Goal: Communication & Community: Ask a question

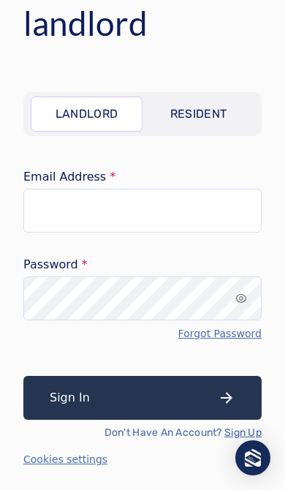
click at [224, 114] on p "Resident" at bounding box center [199, 114] width 57 height 18
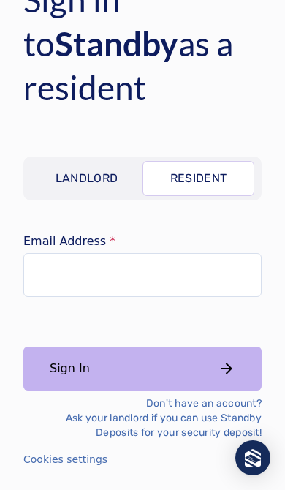
scroll to position [45, 0]
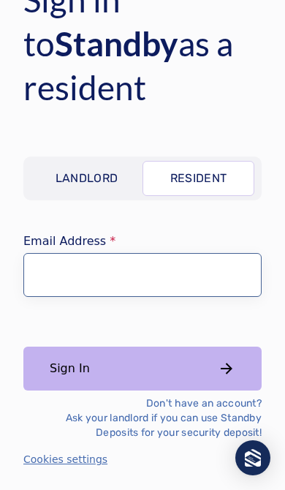
click at [178, 279] on input "Email Address" at bounding box center [142, 275] width 239 height 44
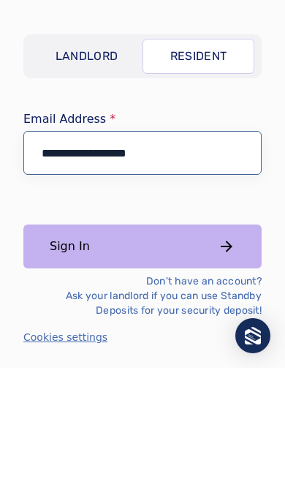
type input "**********"
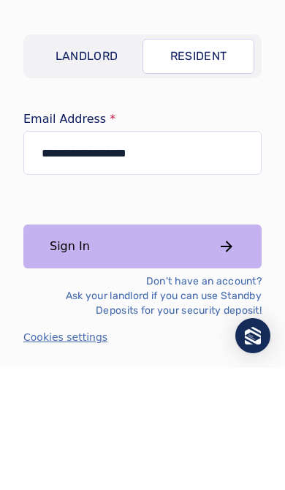
click at [244, 347] on button "Sign In" at bounding box center [142, 369] width 239 height 44
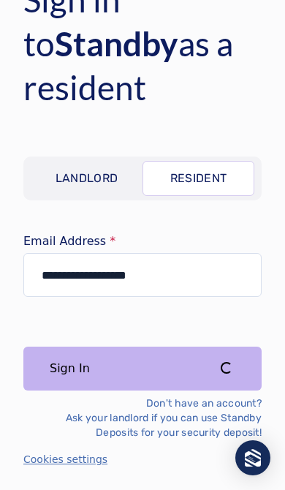
scroll to position [0, 0]
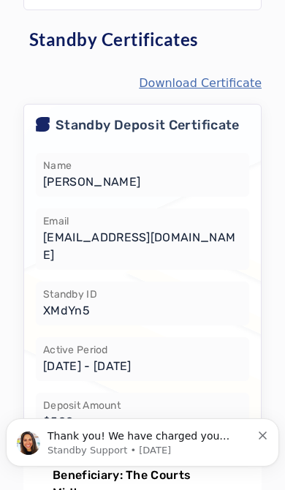
scroll to position [243, 0]
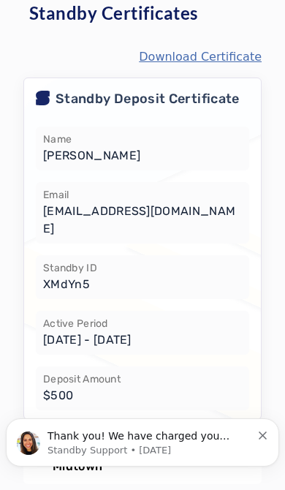
click at [264, 433] on icon "Dismiss notification" at bounding box center [263, 436] width 8 height 8
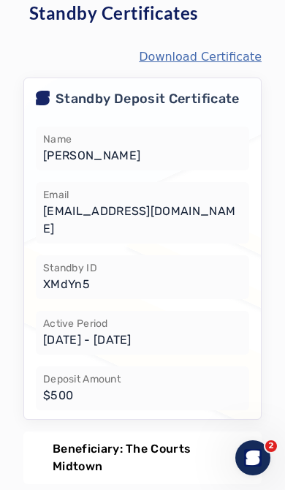
scroll to position [0, 0]
click at [254, 455] on icon "Open Intercom Messenger" at bounding box center [253, 458] width 10 height 12
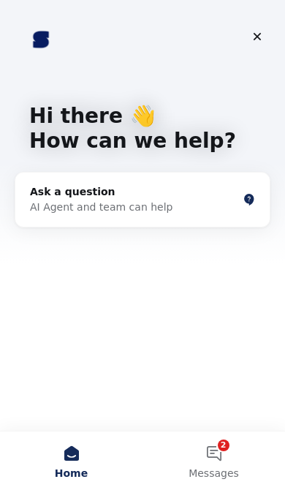
click at [212, 458] on button "2 Messages" at bounding box center [214, 461] width 143 height 59
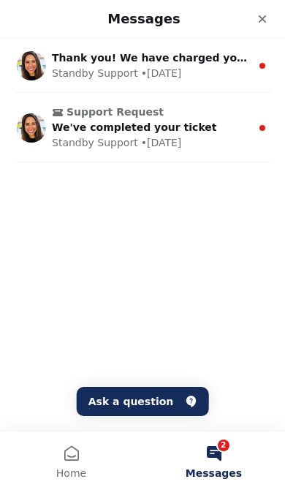
click at [228, 63] on span "Thank you! We have charged you successfully. Best, Standby Support" at bounding box center [254, 58] width 404 height 12
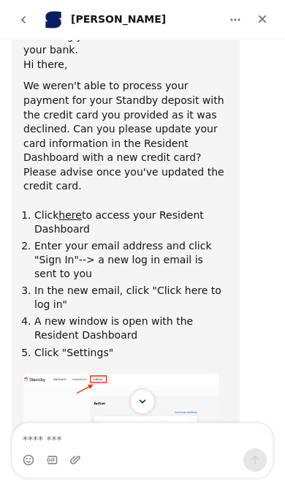
scroll to position [1801, 0]
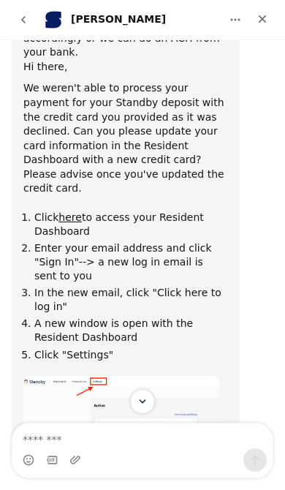
click at [29, 22] on button "go back" at bounding box center [24, 20] width 28 height 28
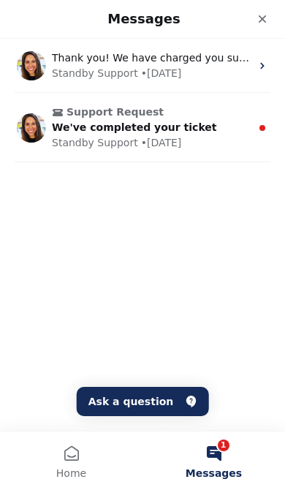
scroll to position [0, 0]
click at [265, 19] on icon "Close" at bounding box center [263, 19] width 12 height 12
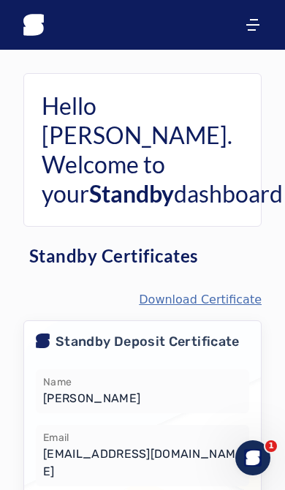
click at [252, 22] on icon "menu" at bounding box center [253, 25] width 18 height 18
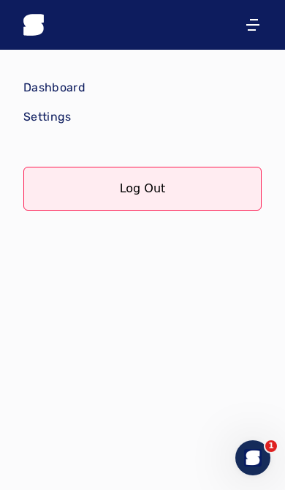
click at [81, 85] on p "Dashboard" at bounding box center [54, 88] width 62 height 18
click at [59, 80] on p "Dashboard" at bounding box center [54, 88] width 62 height 18
click at [70, 90] on p "Dashboard" at bounding box center [54, 88] width 62 height 18
click at [260, 29] on icon "menu" at bounding box center [253, 25] width 18 height 18
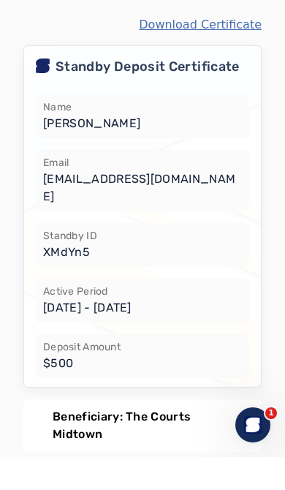
scroll to position [243, 0]
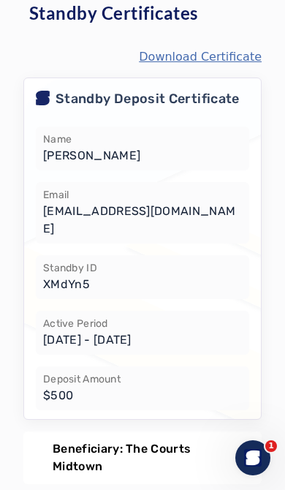
click at [255, 458] on icon "Open Intercom Messenger" at bounding box center [253, 458] width 10 height 12
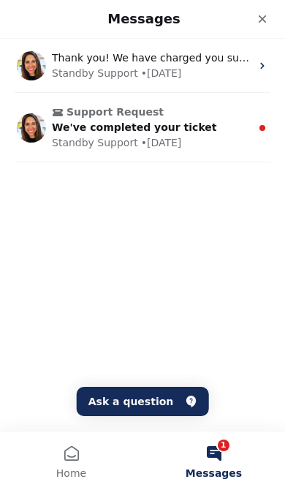
scroll to position [0, 0]
click at [235, 465] on button "1 Messages" at bounding box center [214, 461] width 143 height 59
click at [124, 407] on button "Ask a question" at bounding box center [143, 401] width 132 height 29
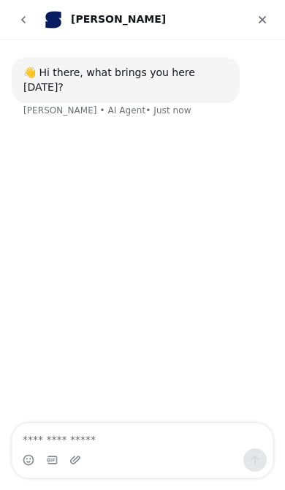
click at [107, 441] on textarea "Ask a question…" at bounding box center [142, 436] width 261 height 25
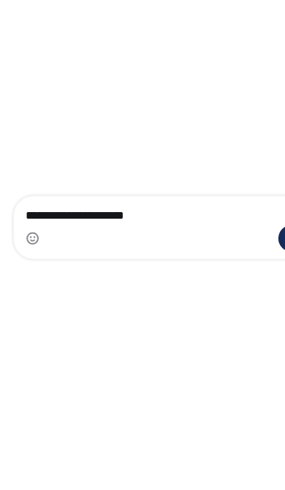
type textarea "**********"
click at [242, 176] on div "Intercom messenger" at bounding box center [142, 172] width 261 height 23
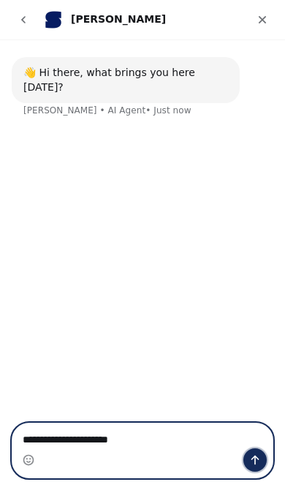
click at [250, 463] on icon "Send a message…" at bounding box center [256, 461] width 12 height 12
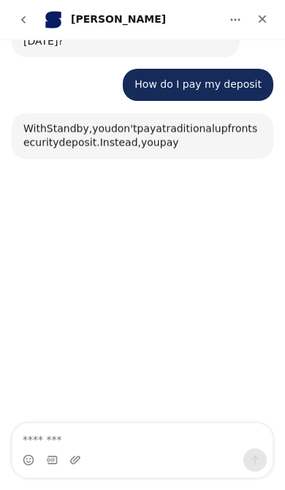
scroll to position [64, 0]
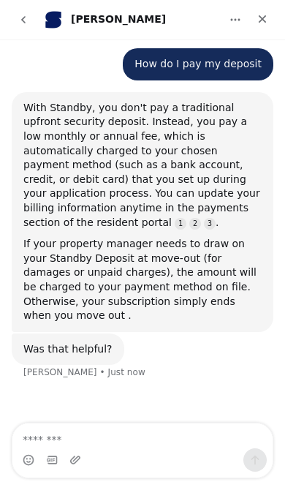
click at [265, 20] on icon "Close" at bounding box center [263, 19] width 12 height 12
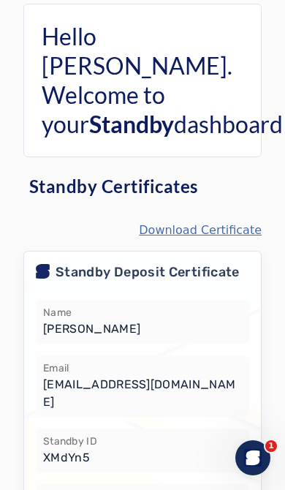
scroll to position [0, 0]
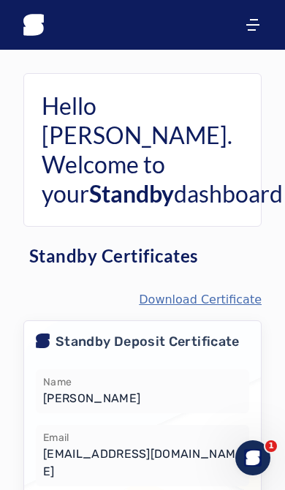
click at [254, 26] on icon "menu" at bounding box center [253, 25] width 18 height 18
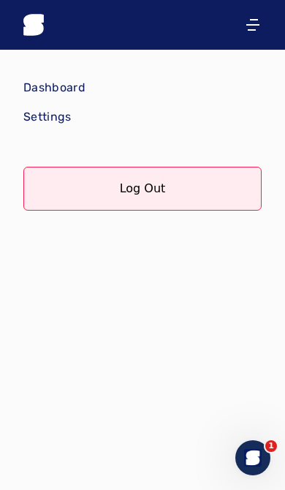
click at [56, 124] on p "Settings" at bounding box center [47, 117] width 48 height 18
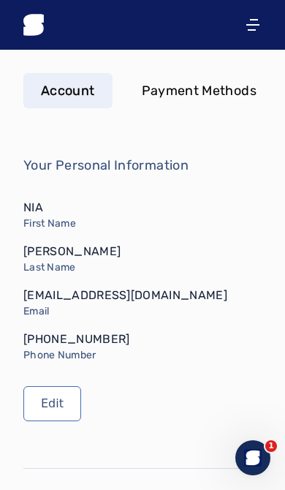
click at [224, 91] on p "Payment Methods" at bounding box center [199, 91] width 115 height 20
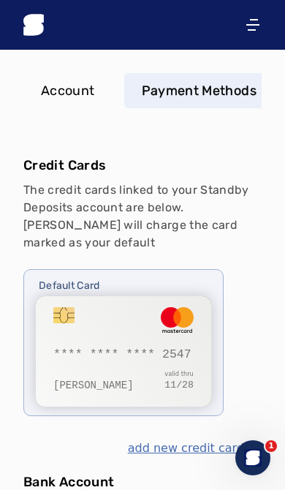
click at [82, 92] on p "Account" at bounding box center [68, 91] width 54 height 20
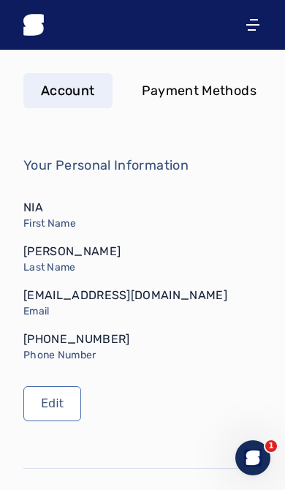
click at [251, 23] on icon "menu" at bounding box center [253, 25] width 18 height 18
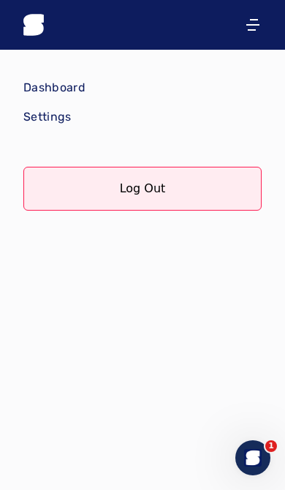
click at [253, 31] on icon "menu" at bounding box center [253, 25] width 18 height 18
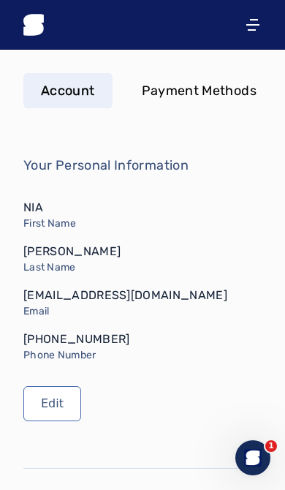
click at [254, 28] on icon "menu" at bounding box center [253, 25] width 18 height 18
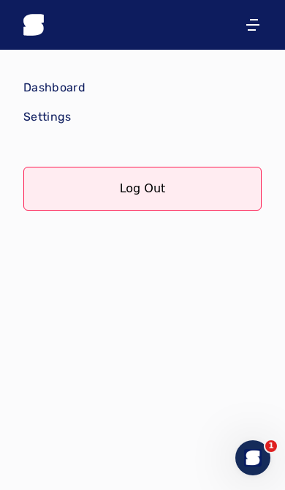
click at [74, 88] on p "Dashboard" at bounding box center [54, 88] width 62 height 18
click at [66, 86] on p "Dashboard" at bounding box center [54, 88] width 62 height 18
click at [72, 96] on p "Dashboard" at bounding box center [54, 88] width 62 height 18
click at [70, 86] on p "Dashboard" at bounding box center [54, 88] width 62 height 18
click at [42, 82] on p "Dashboard" at bounding box center [54, 88] width 62 height 18
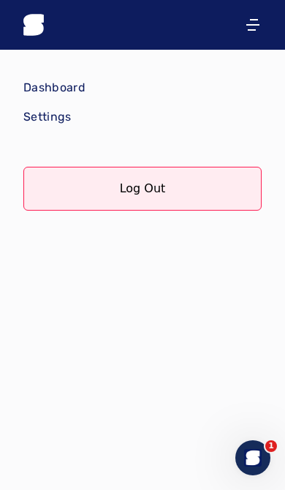
click at [48, 91] on p "Dashboard" at bounding box center [54, 88] width 62 height 18
click at [47, 82] on p "Dashboard" at bounding box center [54, 88] width 62 height 18
click at [51, 83] on p "Dashboard" at bounding box center [54, 88] width 62 height 18
click at [41, 81] on p "Dashboard" at bounding box center [54, 88] width 62 height 18
click at [37, 15] on icon at bounding box center [33, 24] width 20 height 21
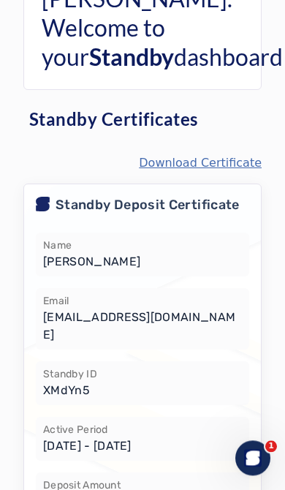
scroll to position [164, 0]
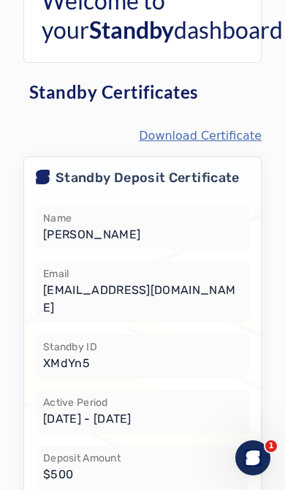
click at [261, 448] on div "Open Intercom Messenger" at bounding box center [253, 458] width 48 height 48
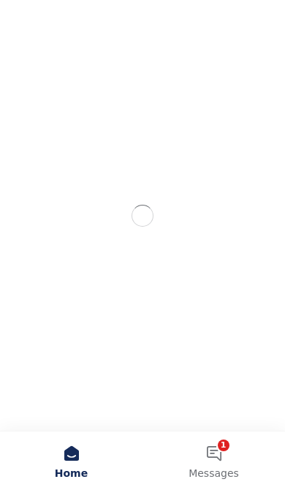
scroll to position [0, 0]
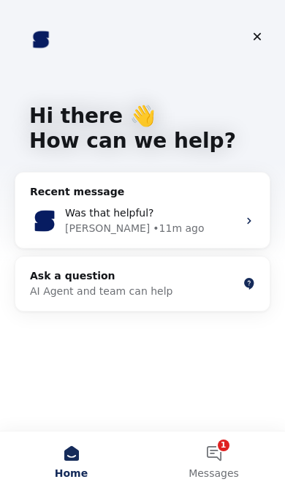
click at [40, 222] on img "Intercom messenger" at bounding box center [44, 220] width 29 height 29
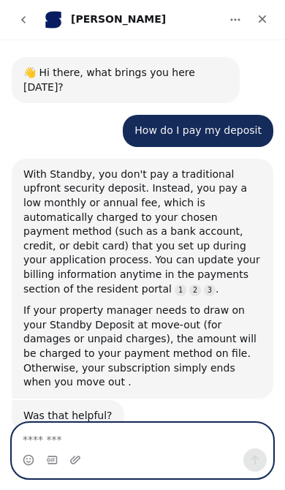
click at [104, 446] on textarea "Message…" at bounding box center [142, 436] width 261 height 25
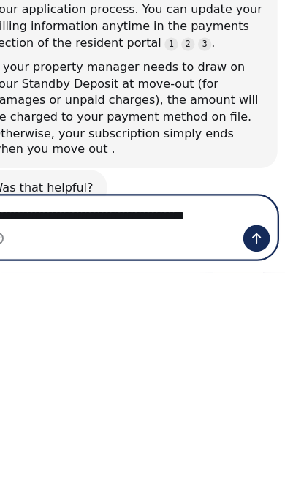
type textarea "**********"
click at [223, 170] on icon "Send a message…" at bounding box center [220, 173] width 12 height 12
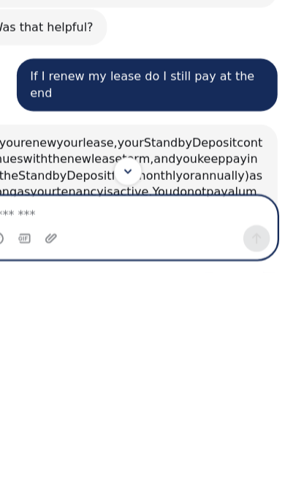
scroll to position [139, 0]
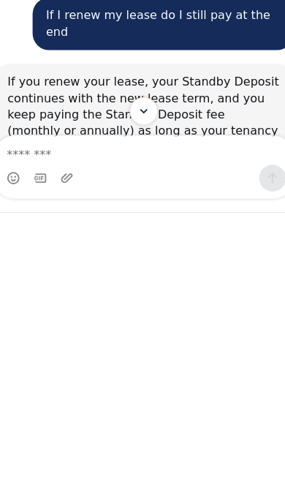
click at [120, 59] on icon "Scroll to bottom" at bounding box center [124, 54] width 12 height 12
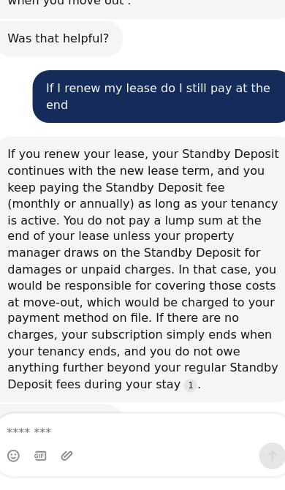
scroll to position [355, 0]
